Goal: Transaction & Acquisition: Purchase product/service

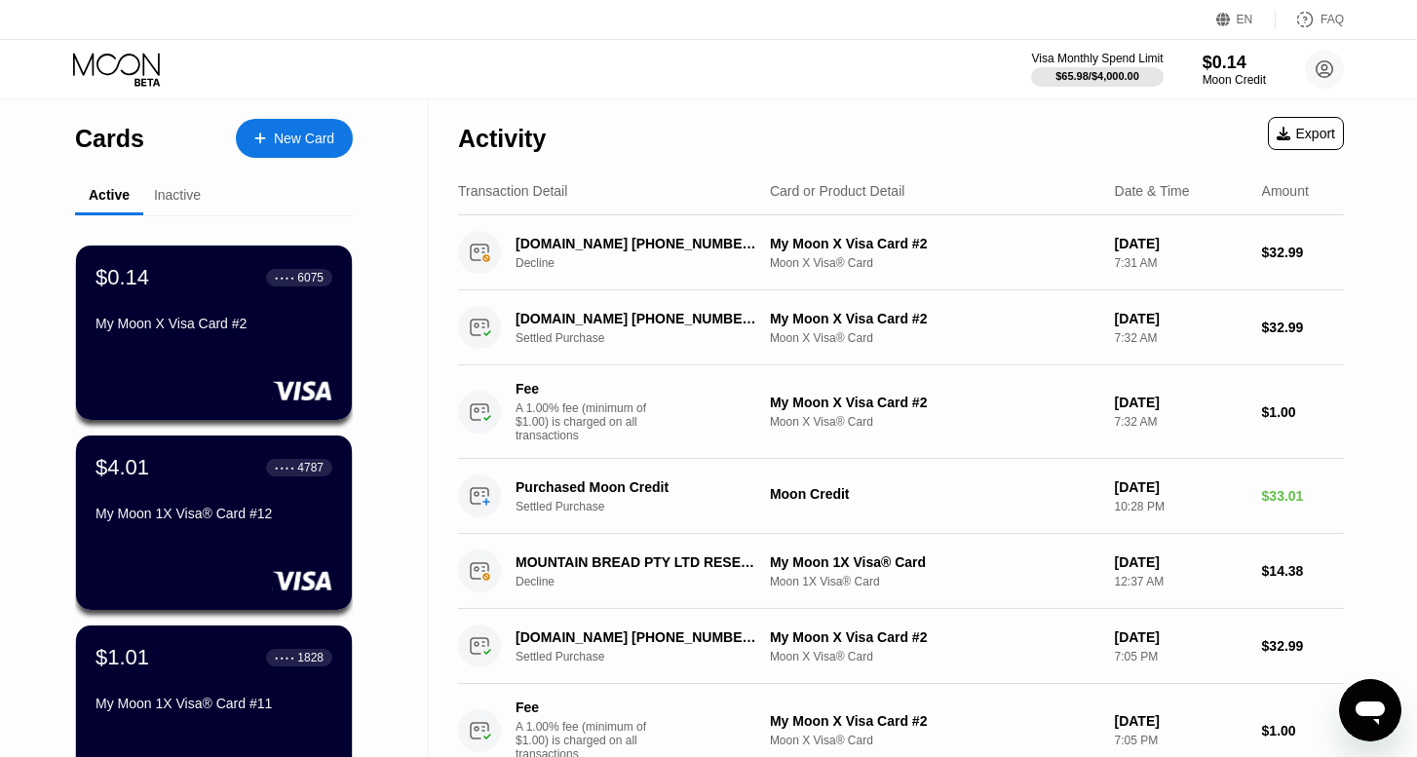
click at [227, 359] on div "$0.14 ● ● ● ● 6075 My Moon X Visa Card #2" at bounding box center [214, 333] width 276 height 174
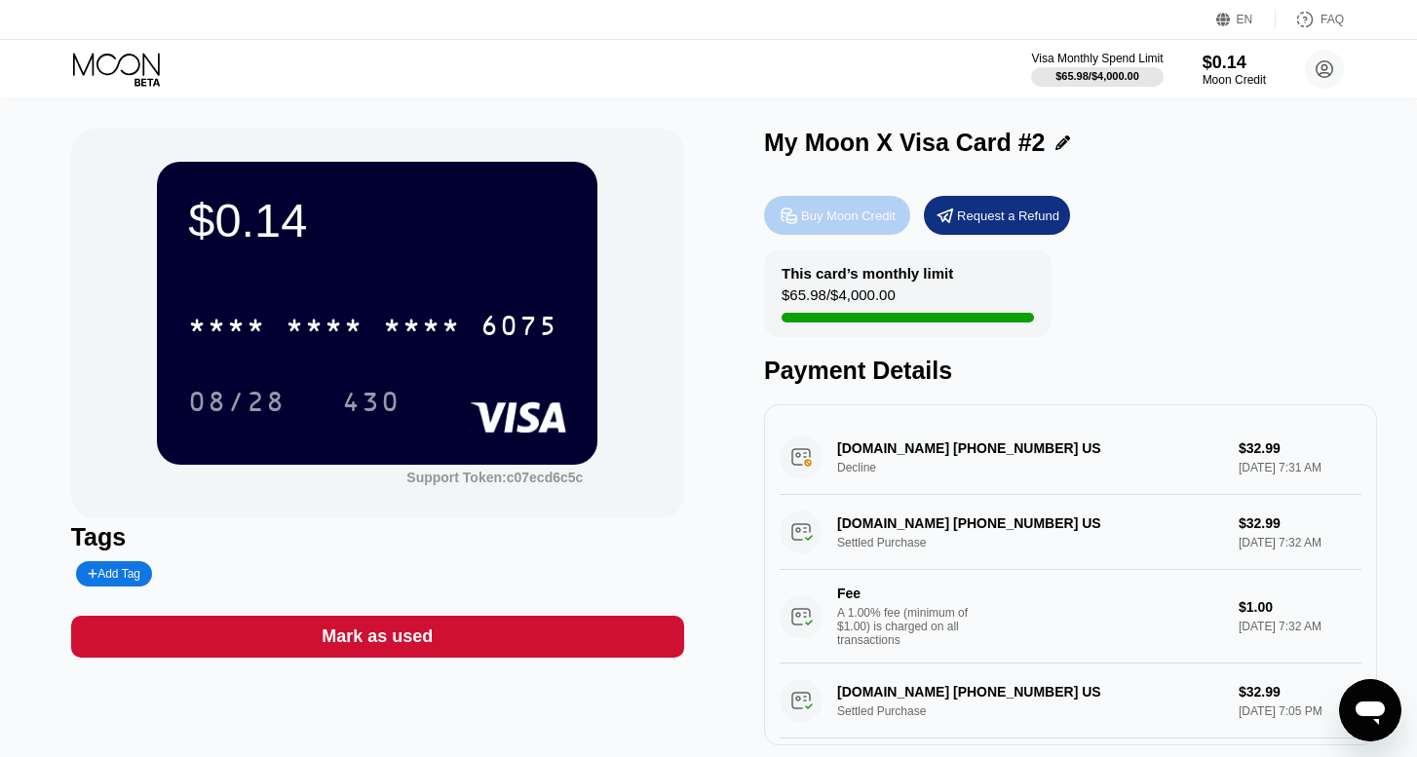
click at [840, 211] on div "Buy Moon Credit" at bounding box center [848, 216] width 95 height 17
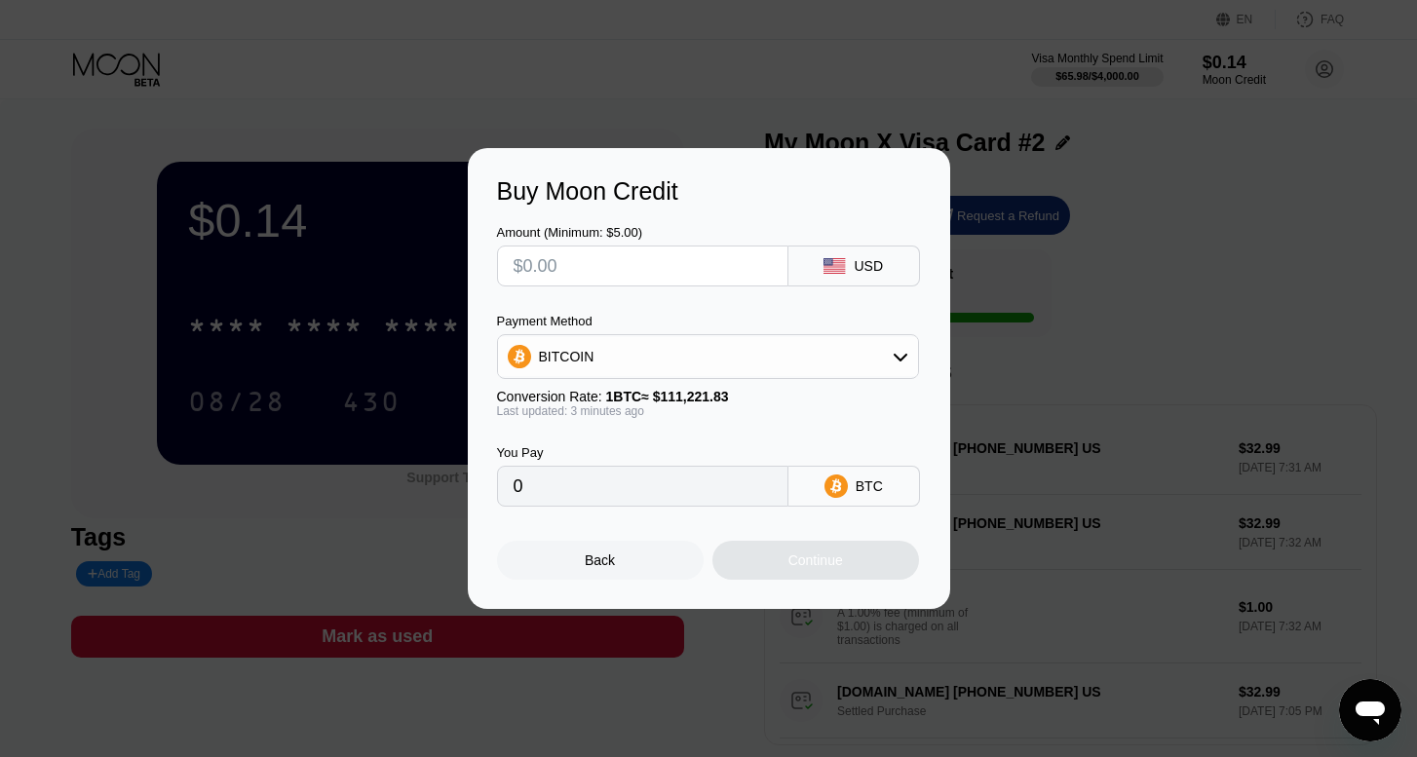
click at [631, 263] on input "text" at bounding box center [643, 266] width 258 height 39
type input "$3"
type input "0.00002698"
type input "$34"
type input "0.00030570"
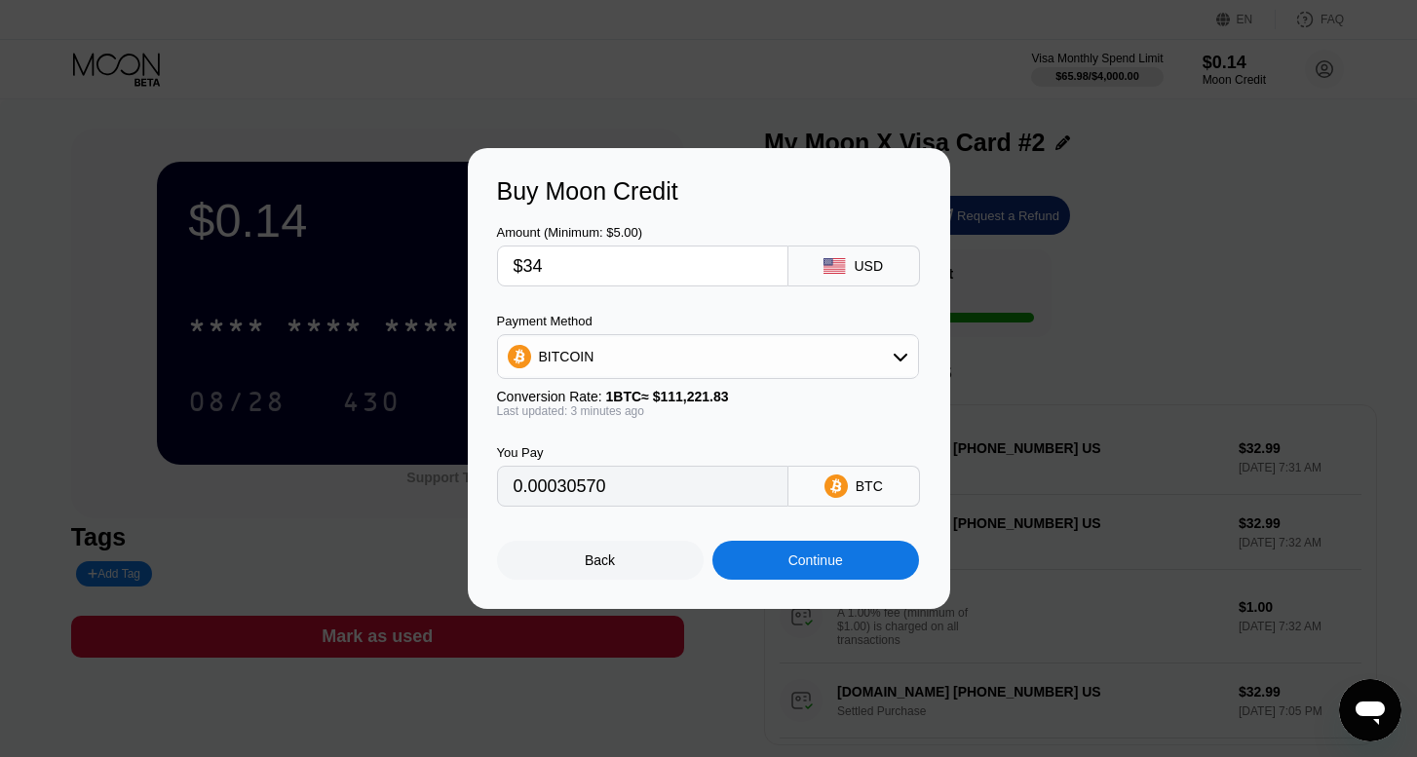
type input "$34"
click at [829, 557] on div "Continue" at bounding box center [815, 561] width 55 height 16
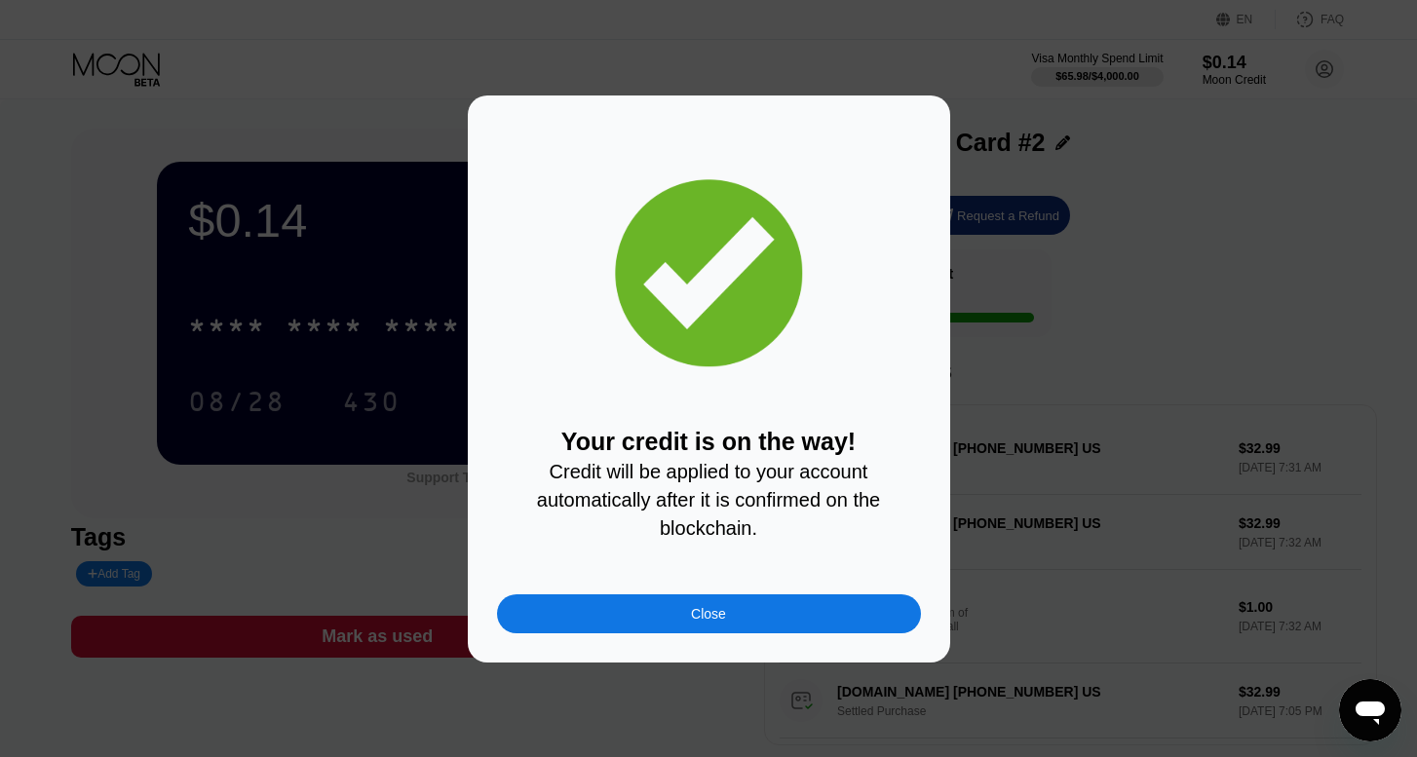
click at [707, 611] on div "Close" at bounding box center [708, 614] width 35 height 16
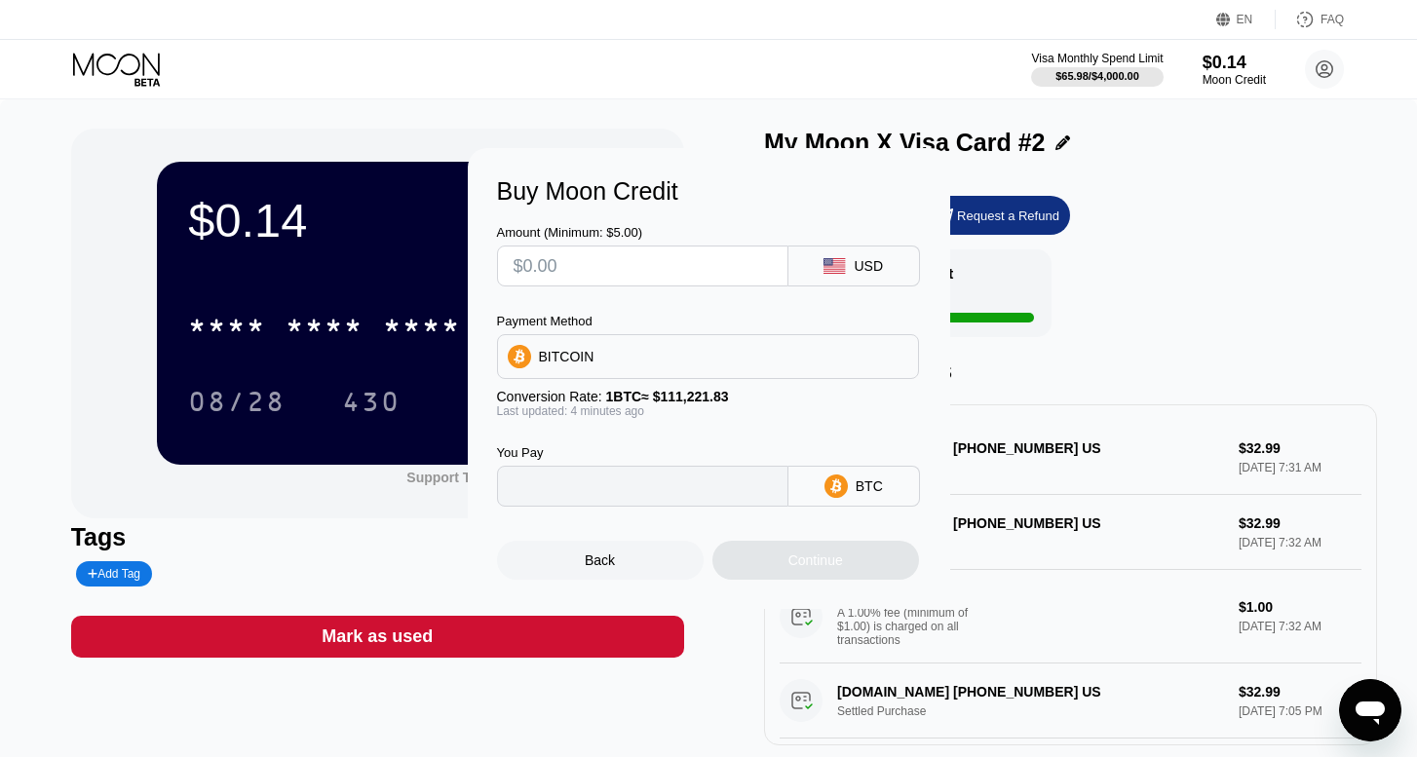
type input "0"
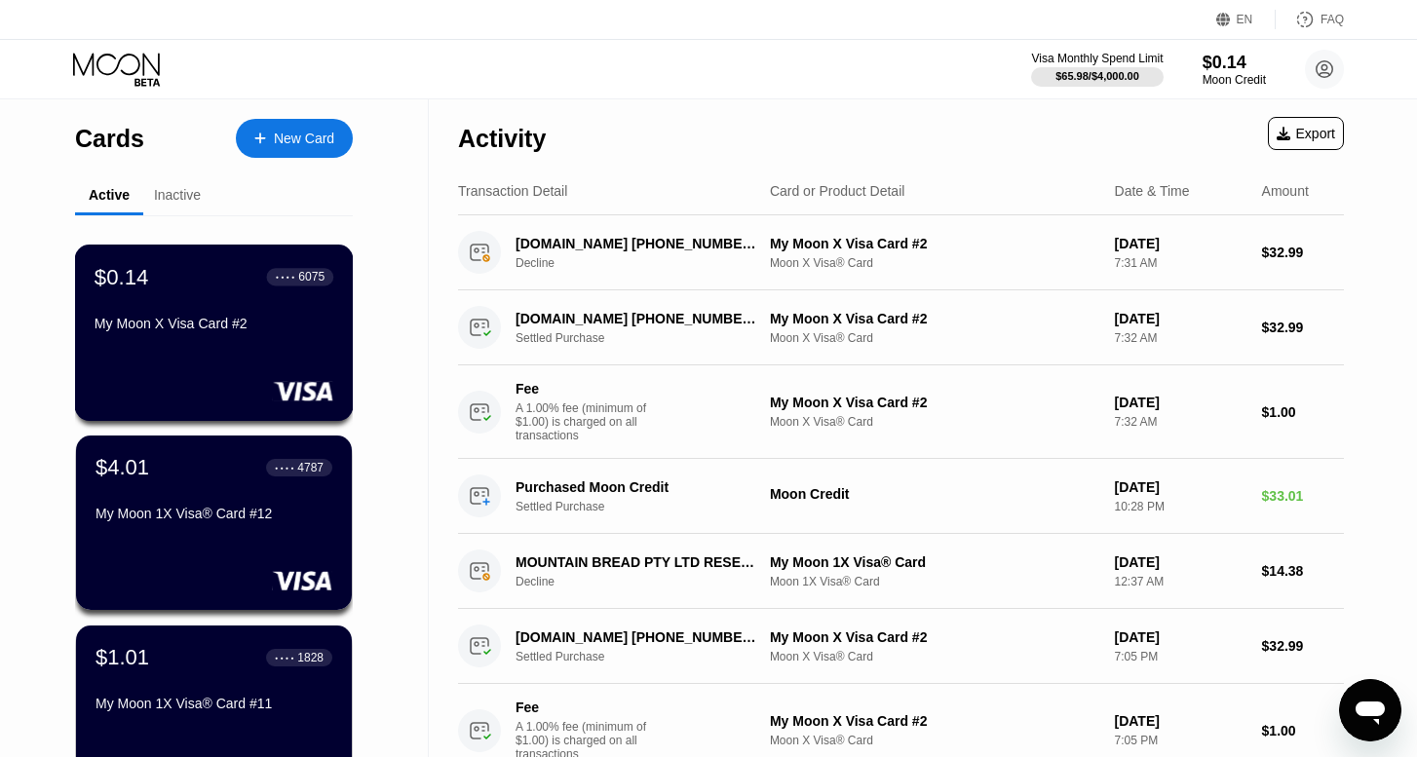
click at [247, 338] on div "My Moon X Visa Card #2" at bounding box center [214, 327] width 239 height 23
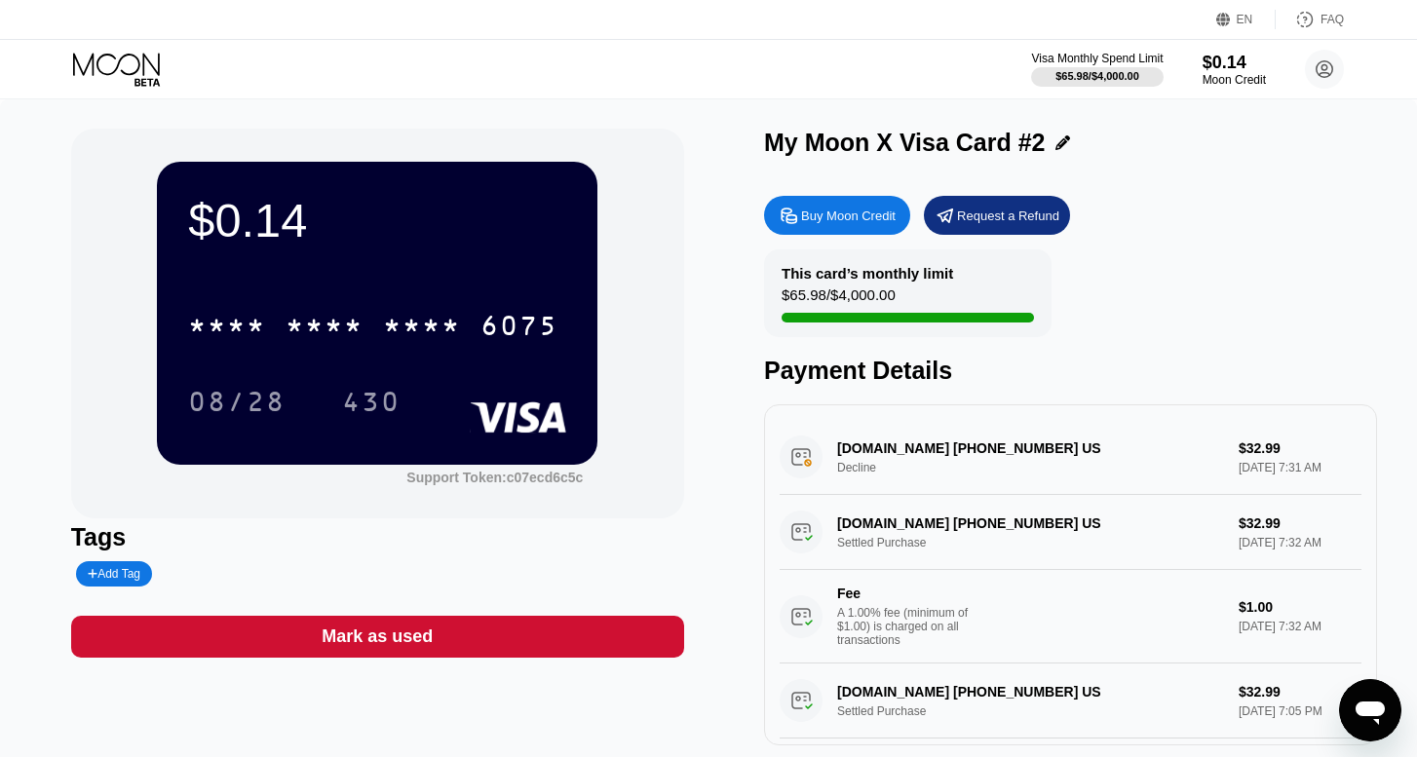
click at [115, 59] on icon at bounding box center [118, 70] width 91 height 34
